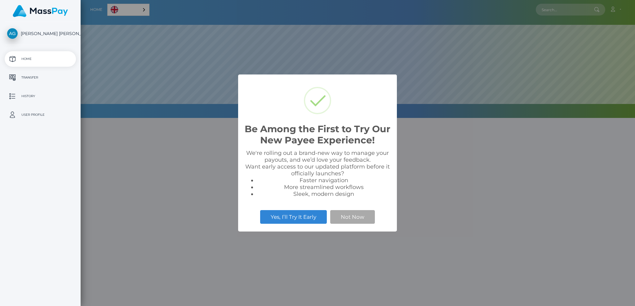
scroll to position [118, 555]
select select
drag, startPoint x: 364, startPoint y: 216, endPoint x: 358, endPoint y: 262, distance: 46.9
click at [358, 263] on div "Be Among the First to Try Our New Payee Experience! × We're rolling out a brand…" at bounding box center [317, 153] width 635 height 306
click at [200, 237] on div "Be Among the First to Try Our New Payee Experience! × We're rolling out a brand…" at bounding box center [317, 153] width 635 height 306
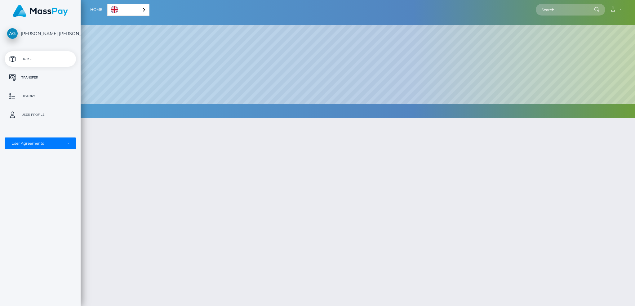
click at [142, 10] on div "English" at bounding box center [128, 10] width 42 height 12
click at [124, 21] on link "Español" at bounding box center [125, 21] width 35 height 11
click at [30, 78] on p "Transferencia" at bounding box center [40, 77] width 66 height 9
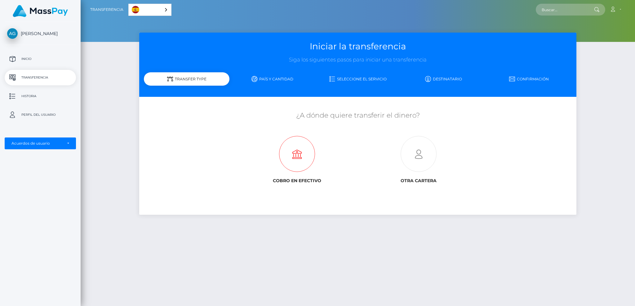
click at [302, 158] on icon at bounding box center [297, 154] width 122 height 36
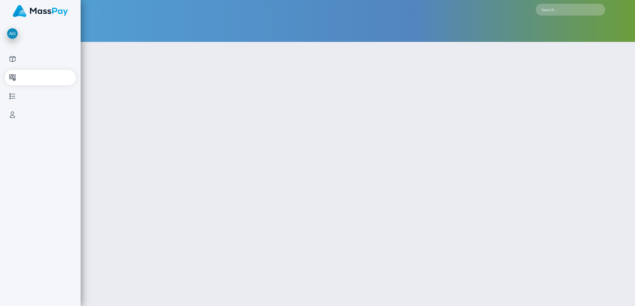
type input "NaN"
select select
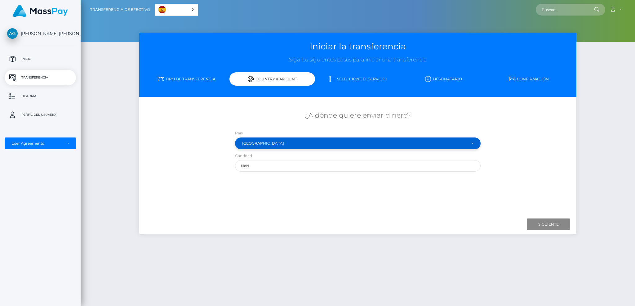
click at [293, 143] on div "Mexico" at bounding box center [354, 143] width 225 height 5
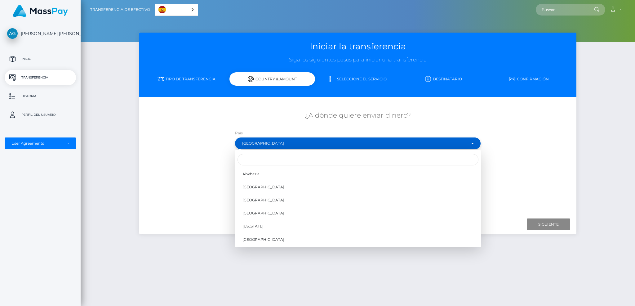
scroll to position [1538, 0]
click at [286, 159] on input "Search" at bounding box center [358, 159] width 241 height 11
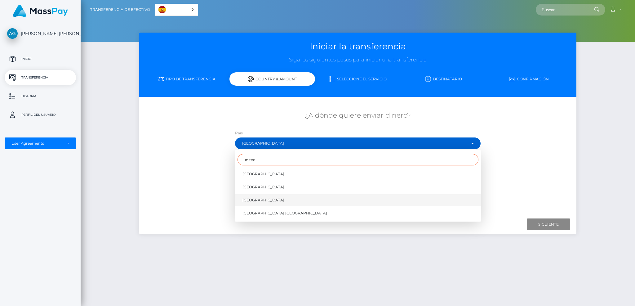
type input "united"
click at [270, 200] on link "United States" at bounding box center [358, 199] width 246 height 11
select select "USA"
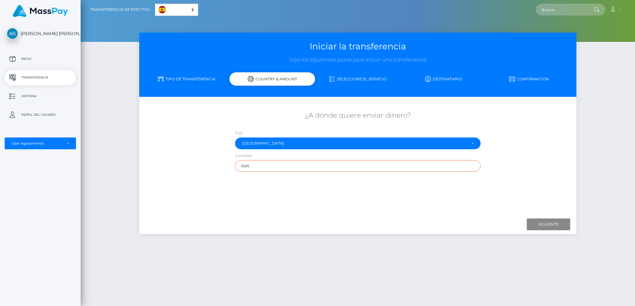
click at [269, 167] on input "NaN" at bounding box center [358, 165] width 246 height 11
click at [27, 58] on p "Inicio" at bounding box center [40, 58] width 66 height 9
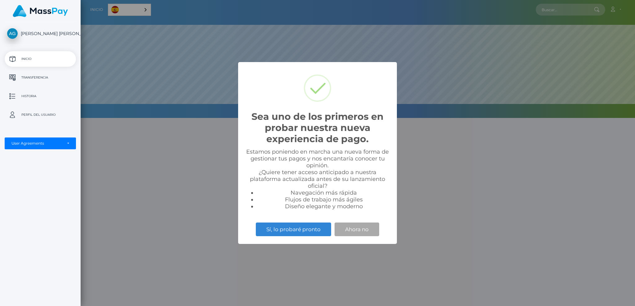
scroll to position [118, 555]
click at [115, 182] on div "Sea uno de los primeros en probar nuestra nueva experiencia de pago. × Estamos …" at bounding box center [317, 153] width 635 height 306
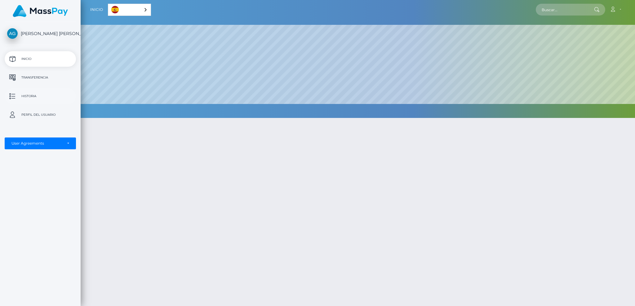
click at [23, 97] on p "Historia" at bounding box center [40, 96] width 66 height 9
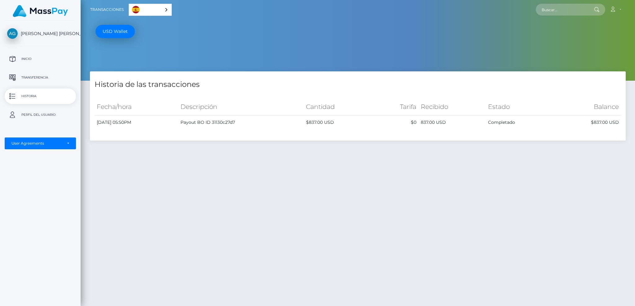
click at [39, 72] on link "Transferencia" at bounding box center [40, 78] width 71 height 16
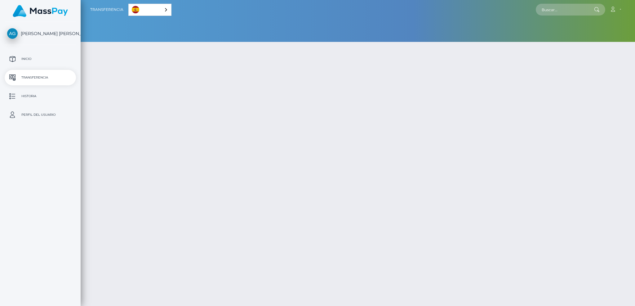
select select
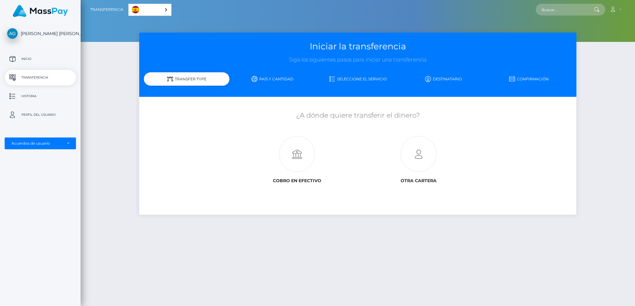
click at [276, 79] on link "País y cantidad" at bounding box center [273, 79] width 86 height 11
click at [295, 157] on icon at bounding box center [297, 154] width 122 height 36
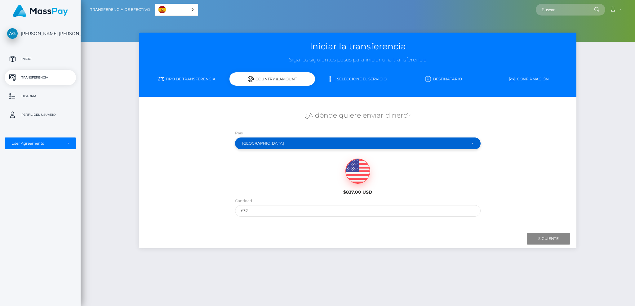
click at [297, 143] on div "Mexico" at bounding box center [354, 143] width 225 height 5
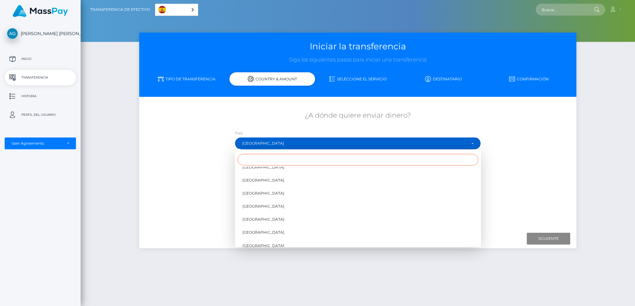
click at [284, 161] on input "Search" at bounding box center [358, 159] width 241 height 11
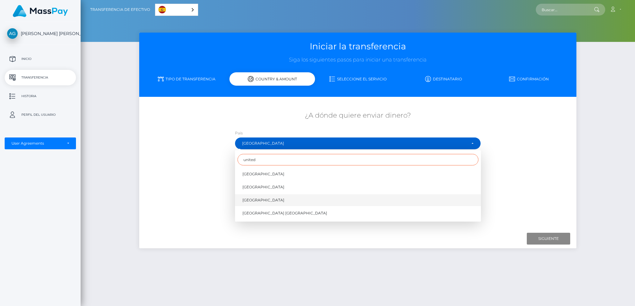
type input "united"
click at [271, 201] on link "United States" at bounding box center [358, 199] width 246 height 11
select select "USA"
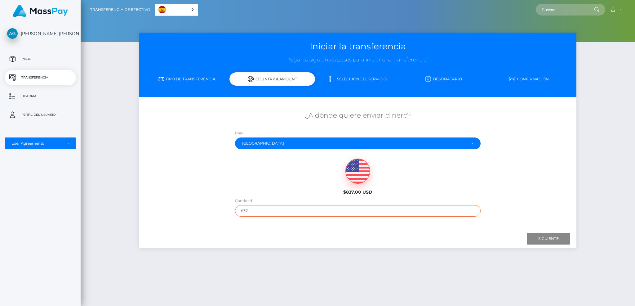
click at [257, 212] on input "837" at bounding box center [358, 210] width 246 height 11
type input "150"
click at [493, 194] on div "$837.00 USD" at bounding box center [358, 174] width 364 height 45
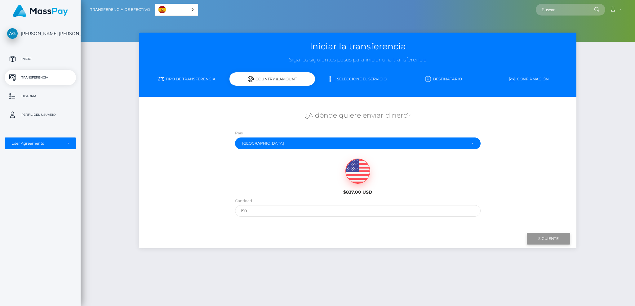
click at [549, 240] on input "Next" at bounding box center [548, 239] width 43 height 12
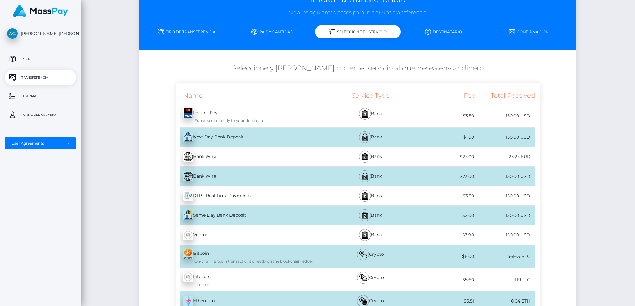
scroll to position [49, 0]
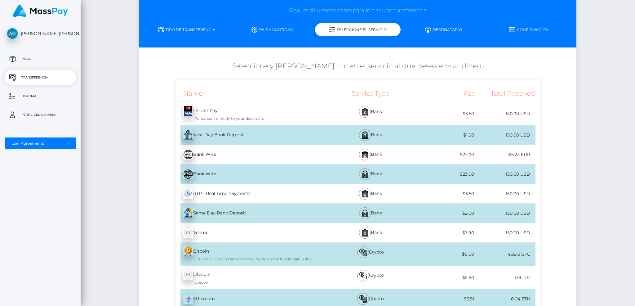
click at [343, 133] on div "Bank" at bounding box center [371, 134] width 90 height 19
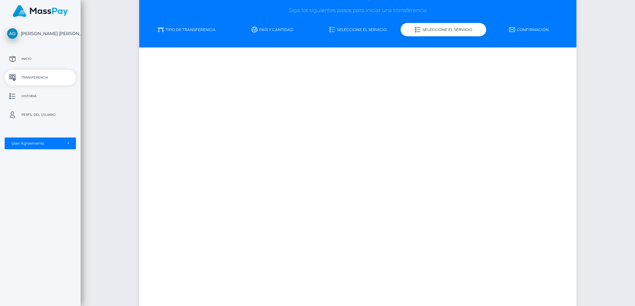
scroll to position [0, 0]
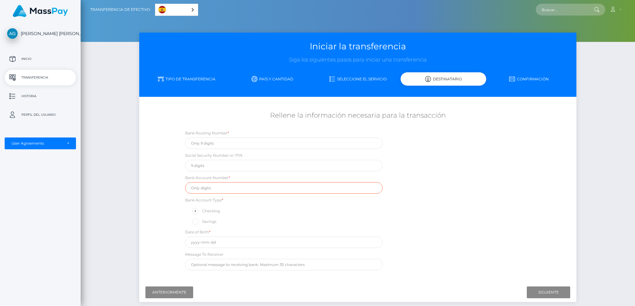
click at [224, 189] on input "text" at bounding box center [284, 187] width 198 height 11
paste input "002788070282"
type input "002788070282"
click at [221, 169] on input "text" at bounding box center [284, 165] width 198 height 11
click at [262, 80] on link "País y cantidad" at bounding box center [273, 79] width 86 height 11
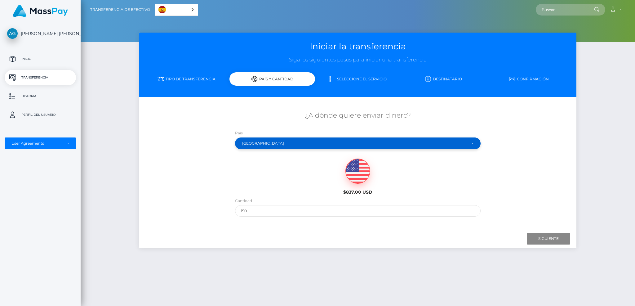
click at [295, 143] on div "[GEOGRAPHIC_DATA]" at bounding box center [354, 143] width 225 height 5
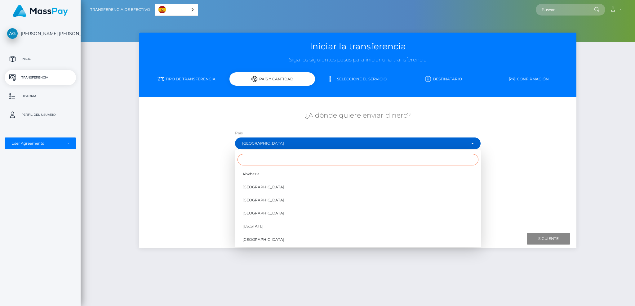
click at [293, 161] on input "Search" at bounding box center [358, 159] width 241 height 11
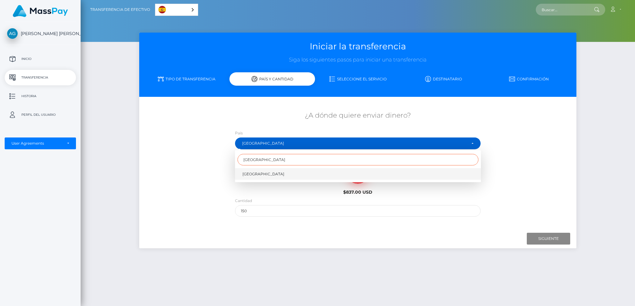
type input "mexico"
click at [252, 174] on span "Mexico" at bounding box center [264, 174] width 42 height 6
select select "MEX"
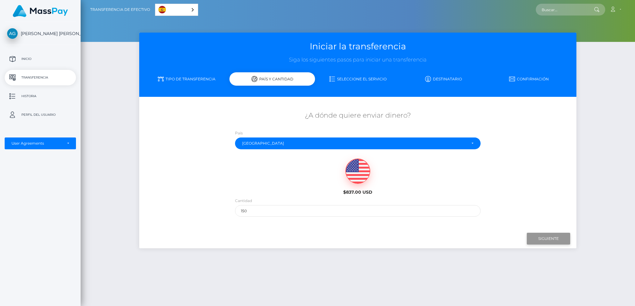
click at [552, 238] on input "Next" at bounding box center [548, 239] width 43 height 12
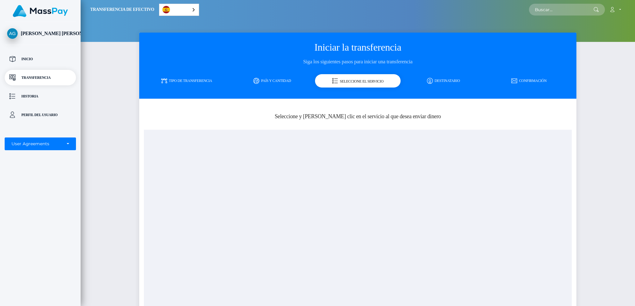
scroll to position [206, 0]
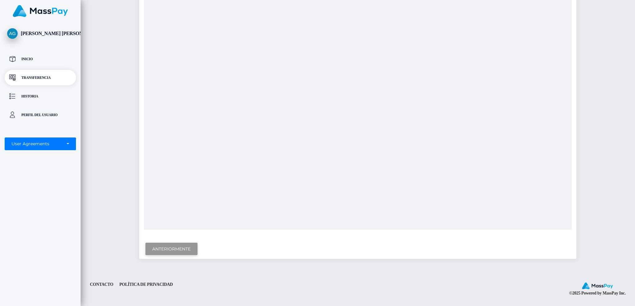
click at [164, 244] on input "Previous" at bounding box center [171, 249] width 52 height 13
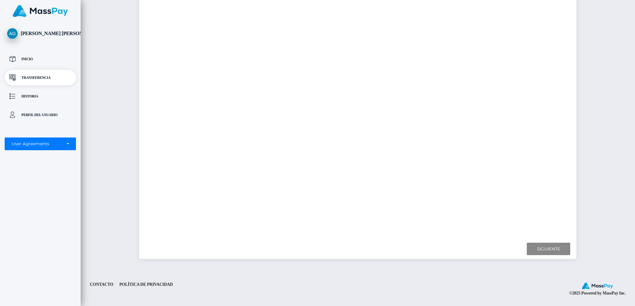
scroll to position [26, 0]
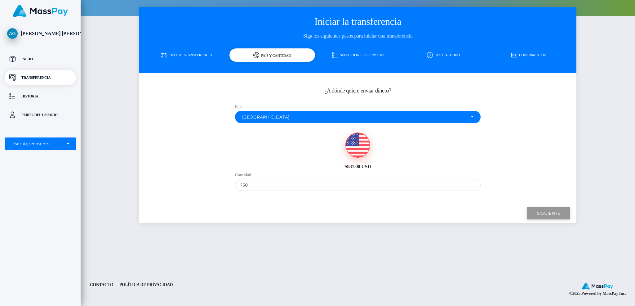
click at [549, 213] on input "Next" at bounding box center [548, 213] width 43 height 13
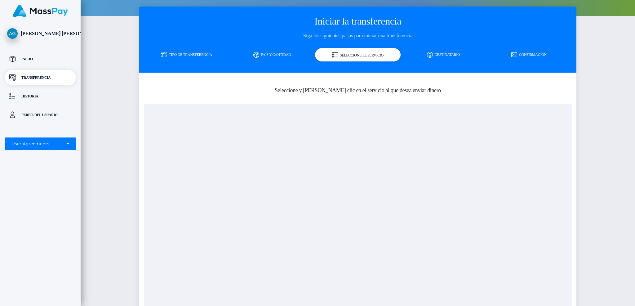
click at [364, 55] on div "Seleccione el servicio" at bounding box center [358, 54] width 86 height 13
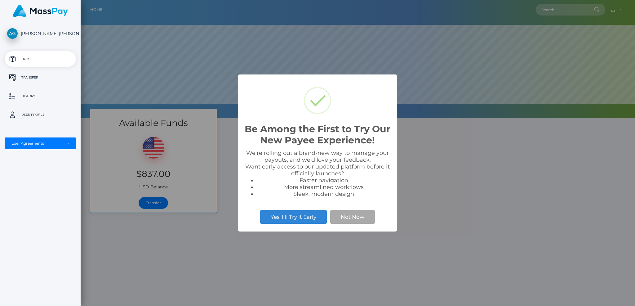
scroll to position [118, 555]
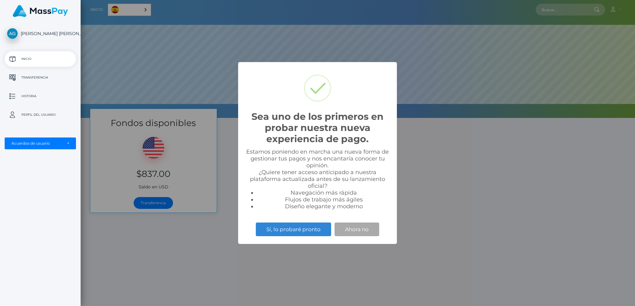
click at [216, 271] on div "Sea uno de los primeros en probar nuestra nueva experiencia de pago. × Estamos …" at bounding box center [317, 153] width 635 height 306
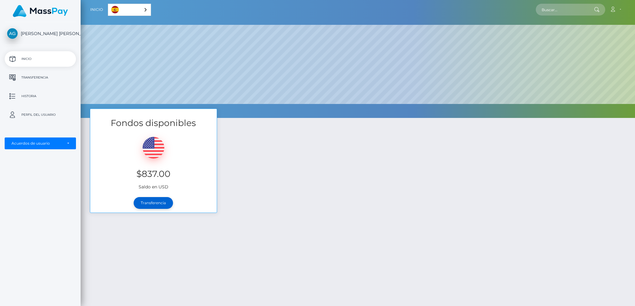
click at [159, 199] on link "Transferencia" at bounding box center [153, 203] width 39 height 12
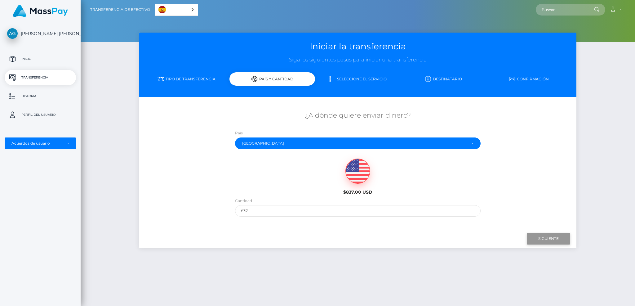
click at [540, 239] on input "Siguiente" at bounding box center [548, 239] width 43 height 12
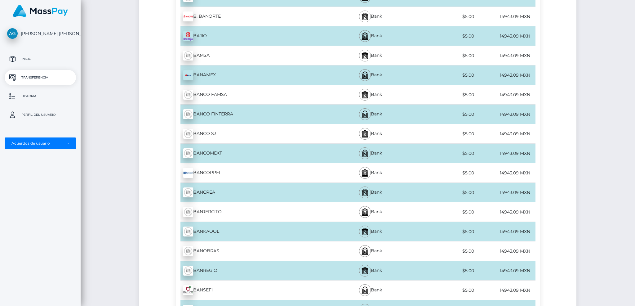
scroll to position [868, 0]
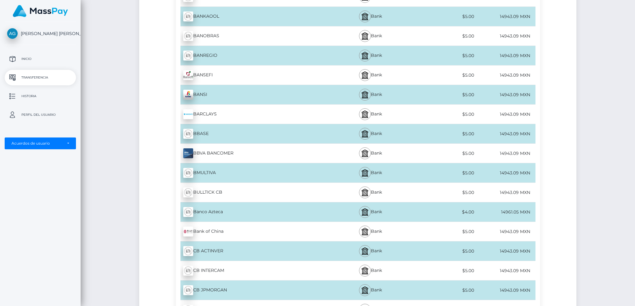
drag, startPoint x: 500, startPoint y: 155, endPoint x: 519, endPoint y: 155, distance: 18.9
click at [519, 155] on div "14943.09 MXN" at bounding box center [506, 153] width 60 height 14
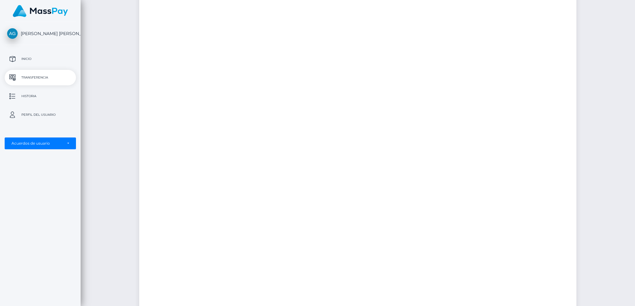
scroll to position [0, 0]
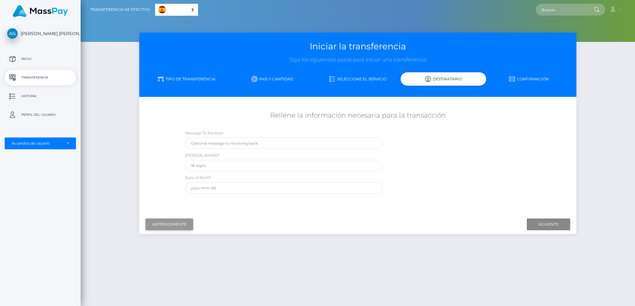
click at [157, 226] on input "Anteriormente" at bounding box center [169, 224] width 48 height 12
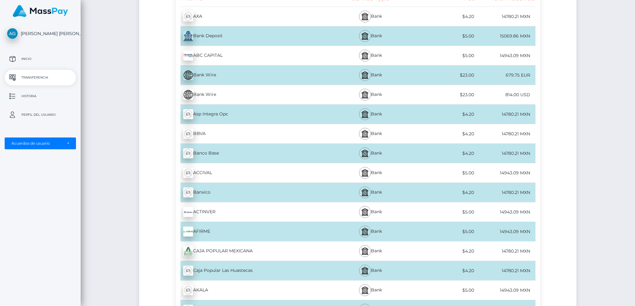
scroll to position [672, 0]
